Goal: Information Seeking & Learning: Learn about a topic

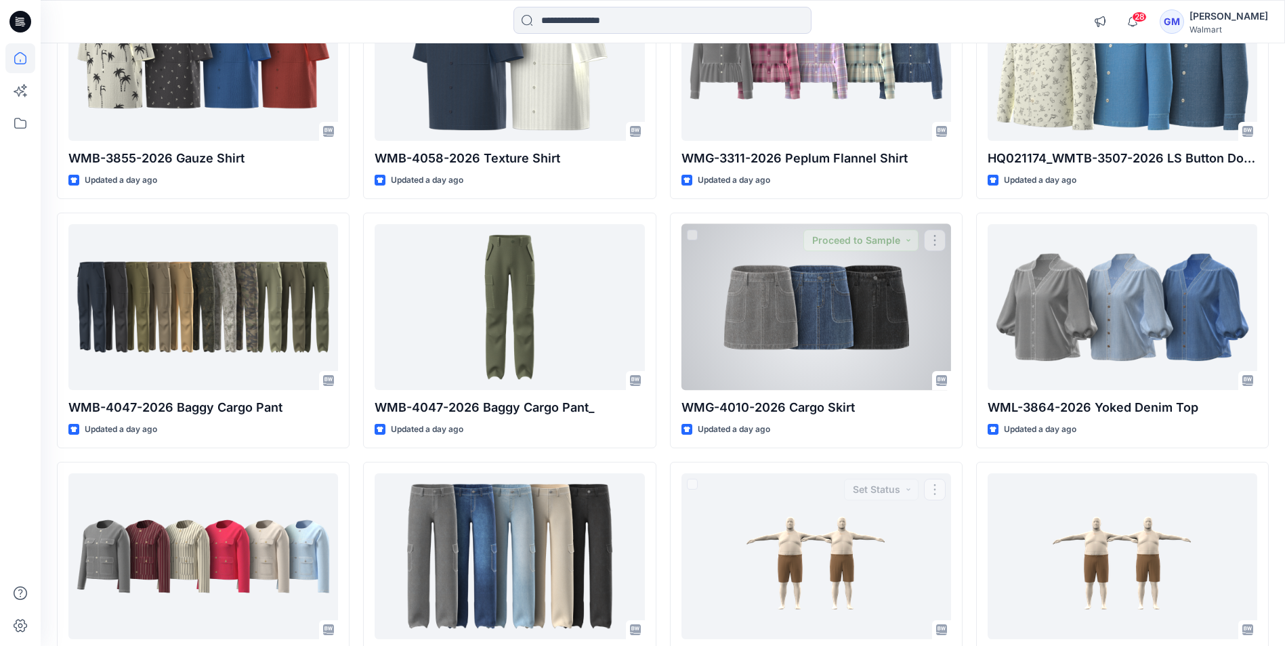
scroll to position [616, 0]
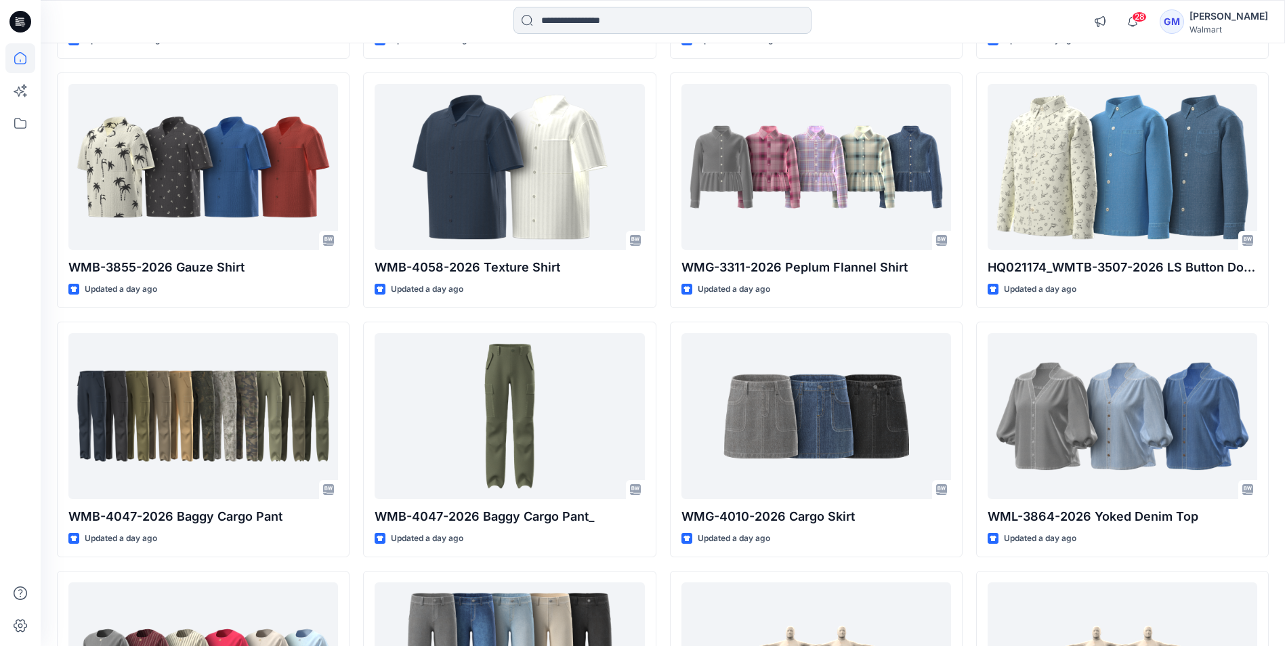
click at [672, 28] on input at bounding box center [662, 20] width 298 height 27
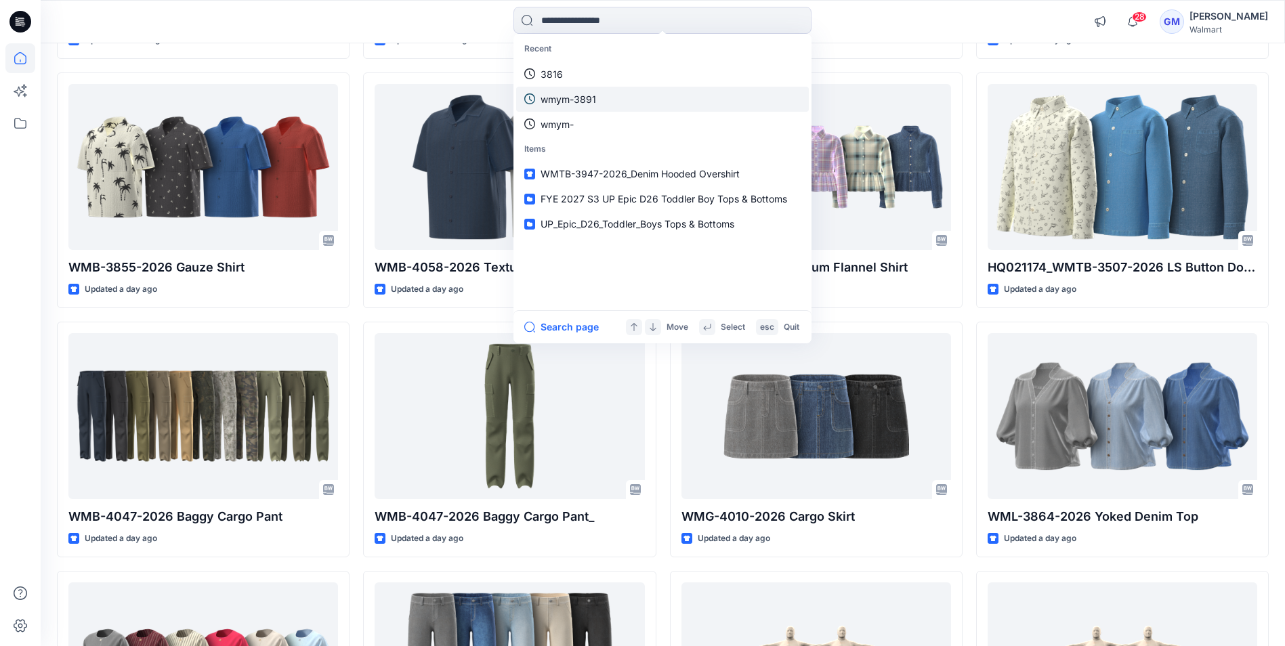
click at [596, 98] on link "wmym-3891" at bounding box center [662, 99] width 293 height 25
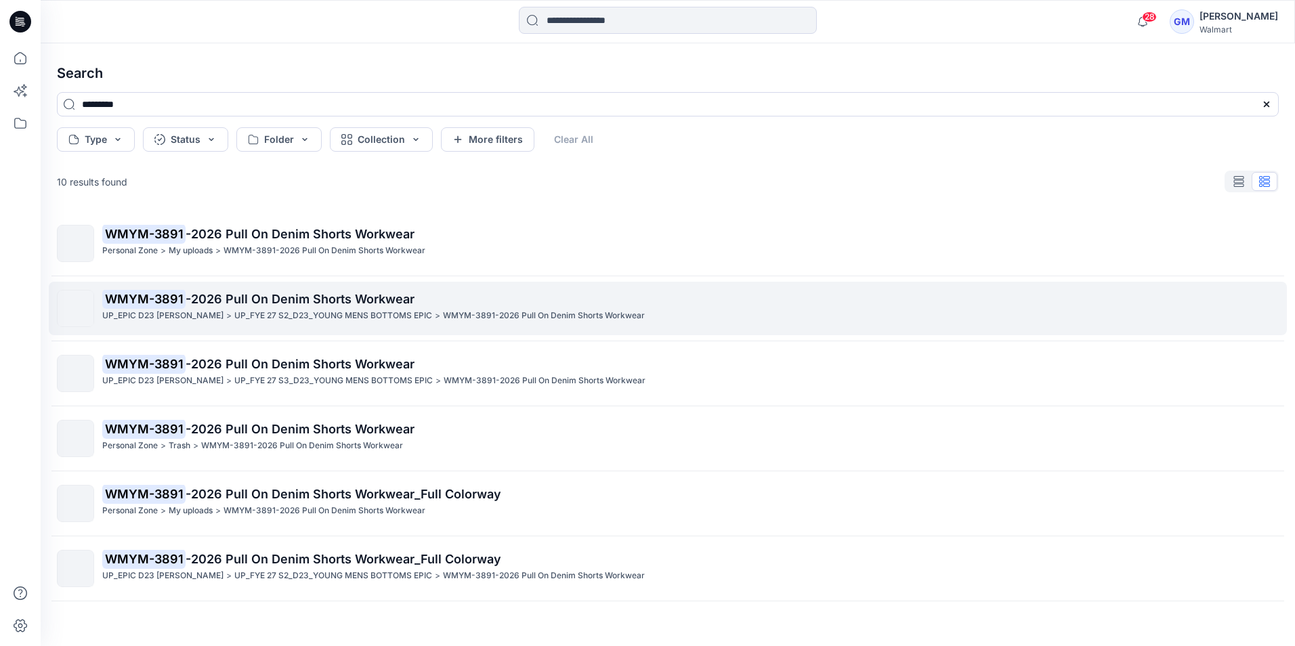
click at [274, 286] on link "WMYM-3891 -2026 Pull On Denim Shorts Workwear UP_EPIC D23 [PERSON_NAME] > UP_FY…" at bounding box center [668, 308] width 1238 height 53
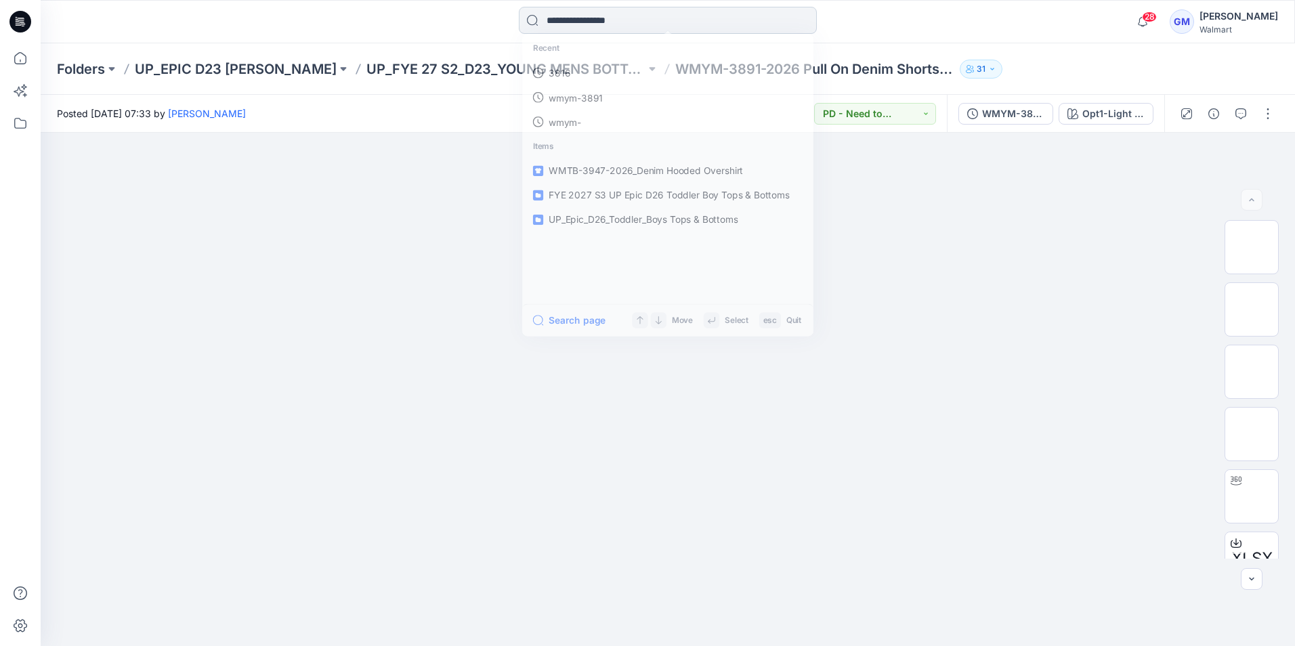
click at [629, 15] on input at bounding box center [668, 20] width 298 height 27
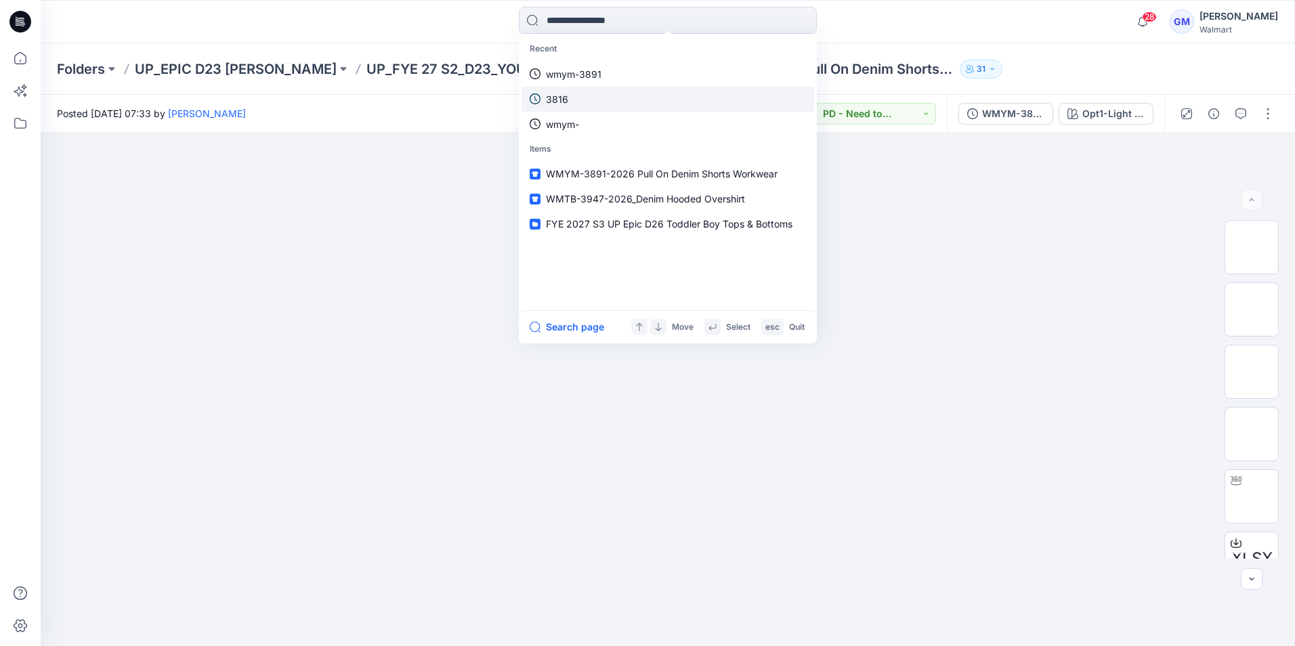
click at [569, 89] on link "3816" at bounding box center [667, 99] width 293 height 25
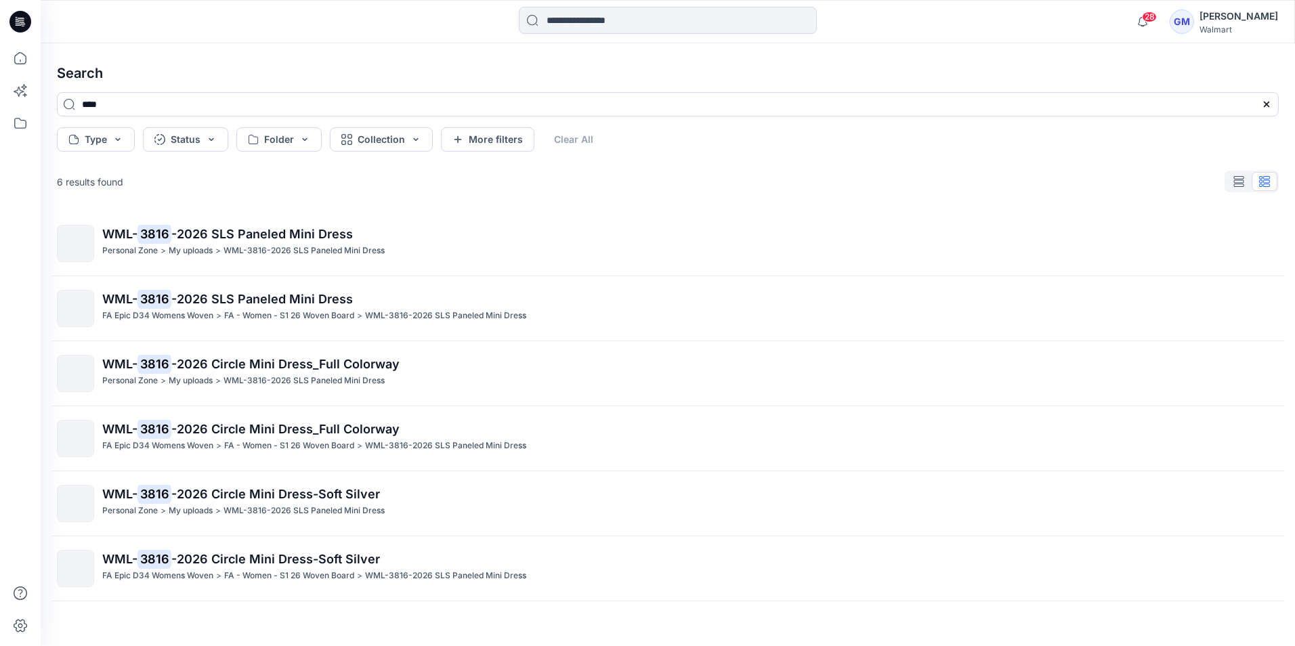
click at [272, 280] on div "WML- 3816 -2026 SLS Paneled Mini Dress Personal Zone > My uploads > WML-3816-20…" at bounding box center [667, 406] width 1243 height 391
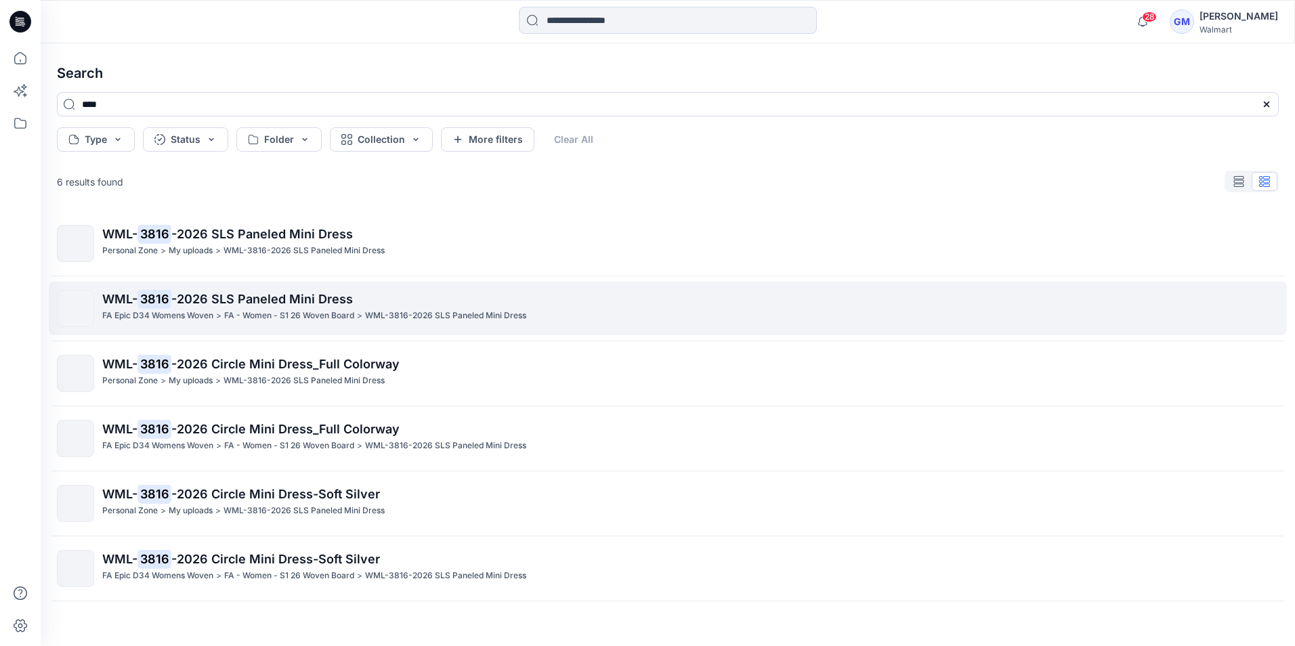
click at [257, 291] on p "WML- 3816 -2026 SLS Paneled Mini Dress" at bounding box center [690, 299] width 1176 height 19
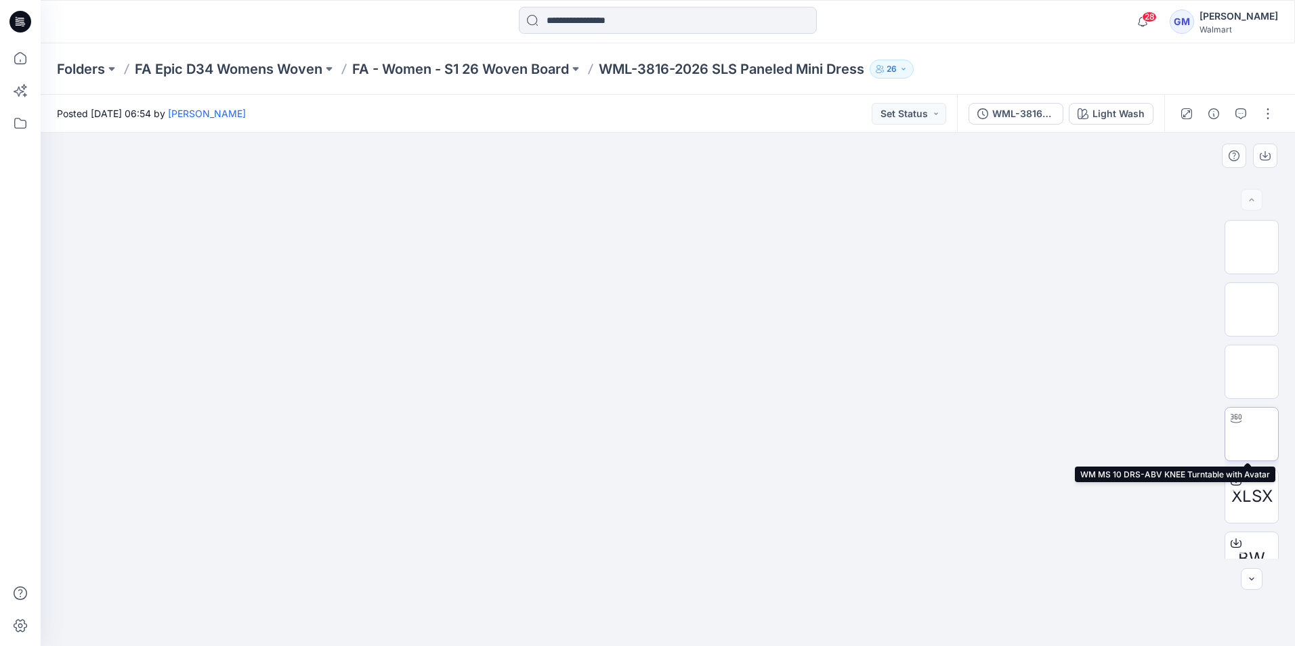
click at [1251, 434] on img at bounding box center [1251, 434] width 0 height 0
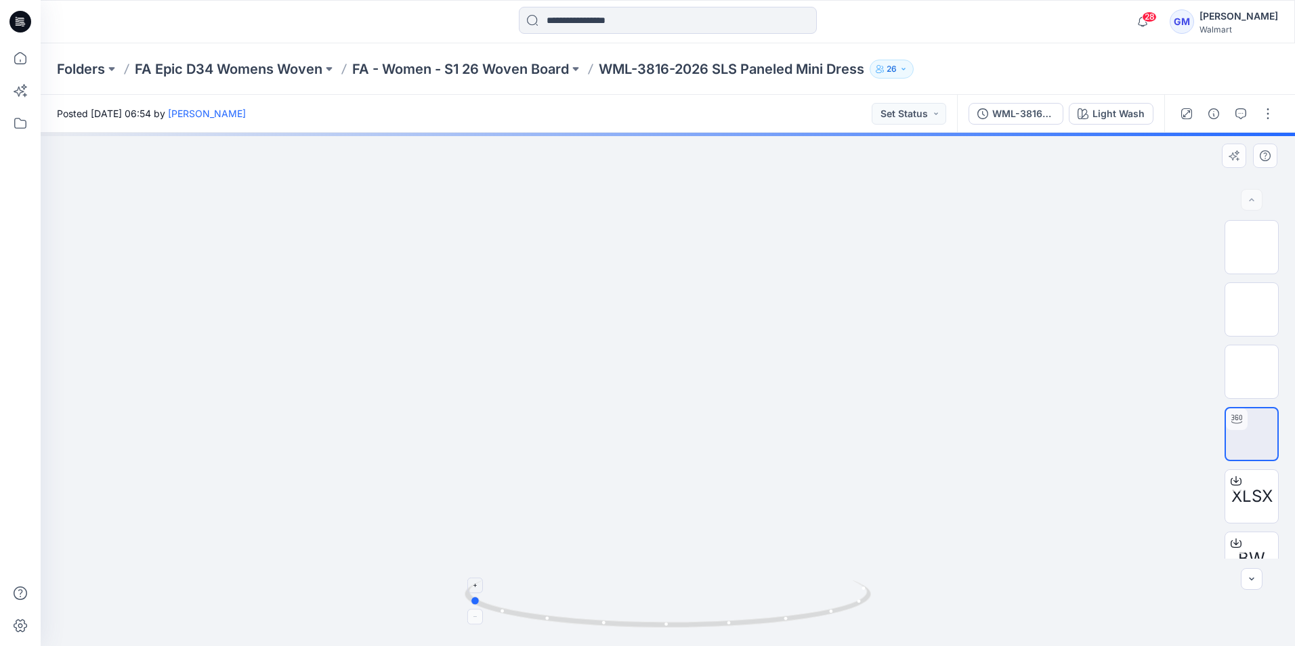
drag, startPoint x: 725, startPoint y: 613, endPoint x: 614, endPoint y: 598, distance: 112.1
click at [614, 598] on icon at bounding box center [670, 605] width 410 height 51
drag, startPoint x: 693, startPoint y: 175, endPoint x: 658, endPoint y: 576, distance: 403.0
click at [634, 645] on html "28 Notifications Your style WMTB-4046-2026_Flannel Shirt has been updated with …" at bounding box center [647, 323] width 1295 height 646
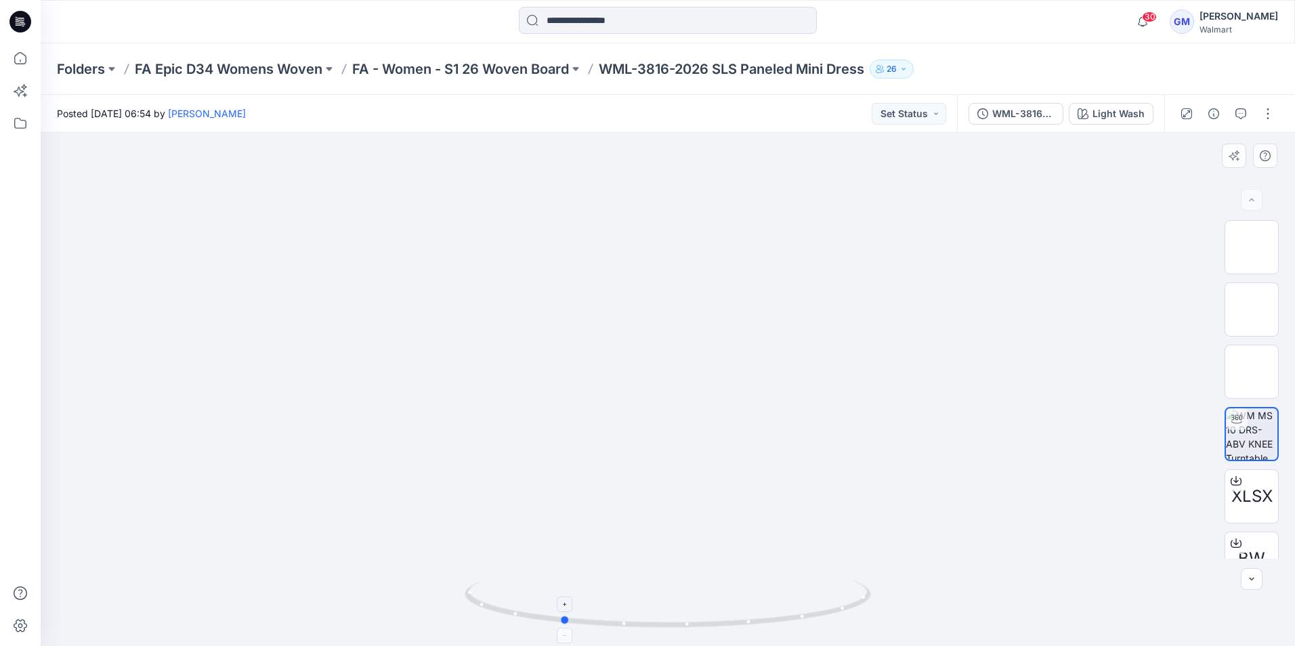
drag, startPoint x: 743, startPoint y: 628, endPoint x: 836, endPoint y: 609, distance: 94.7
click at [836, 609] on icon at bounding box center [670, 605] width 410 height 51
drag, startPoint x: 706, startPoint y: 624, endPoint x: 872, endPoint y: 618, distance: 166.7
click at [820, 606] on icon at bounding box center [670, 605] width 410 height 51
drag, startPoint x: 734, startPoint y: 626, endPoint x: 631, endPoint y: 631, distance: 103.1
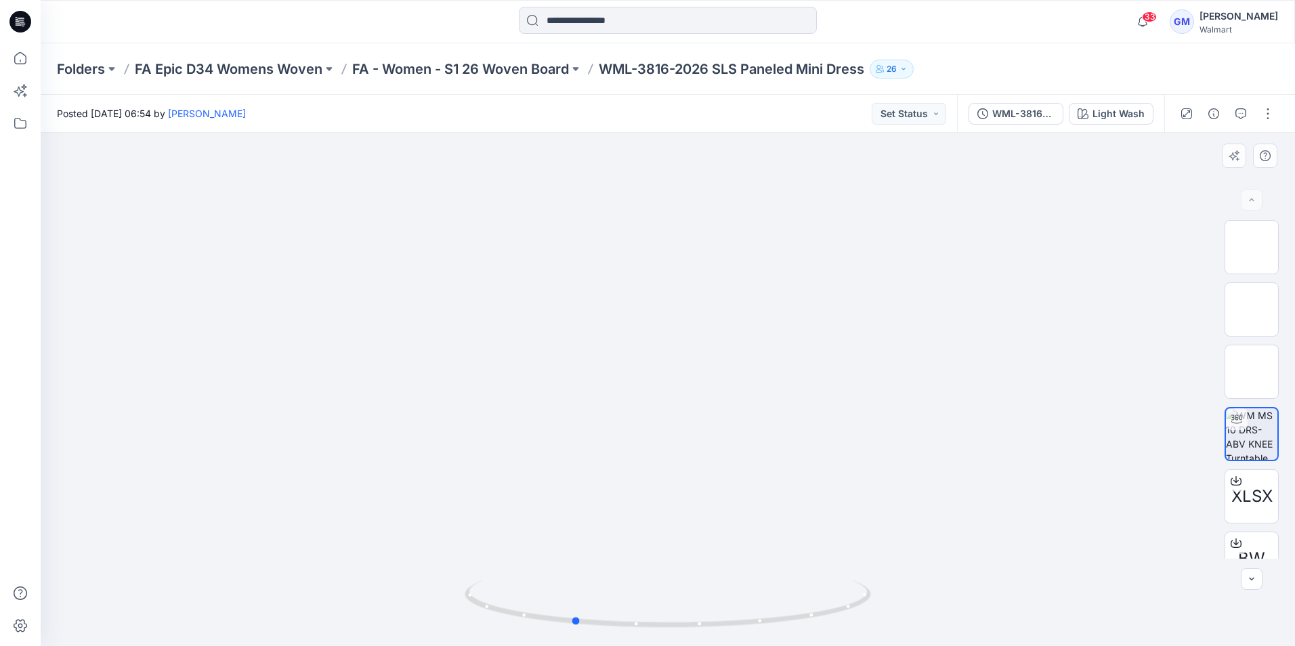
click at [631, 631] on div at bounding box center [668, 612] width 406 height 68
